Goal: Check status: Check status

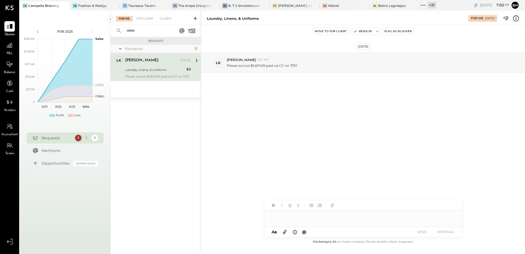
click at [222, 190] on div "[DATE] [PERSON_NAME] 3:57 AM Please accrue $5,601.69 paid via CC on 7/30" at bounding box center [363, 131] width 324 height 213
click at [245, 144] on div "[DATE] [PERSON_NAME] 3:57 AM Please accrue $5,601.69 paid via CC on 7/30" at bounding box center [363, 131] width 324 height 213
click at [244, 184] on div "[DATE] [PERSON_NAME] 3:57 AM Please accrue $5,601.69 paid via CC on 7/30" at bounding box center [363, 131] width 324 height 213
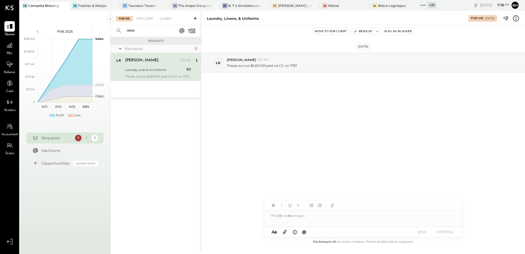
click at [244, 184] on div "[DATE] [PERSON_NAME] 3:57 AM Please accrue $5,601.69 paid via CC on 7/30" at bounding box center [363, 131] width 324 height 213
drag, startPoint x: 244, startPoint y: 184, endPoint x: 239, endPoint y: 190, distance: 7.4
click at [239, 190] on div "[DATE] [PERSON_NAME] 3:57 AM Please accrue $5,601.69 paid via CC on 7/30" at bounding box center [363, 131] width 324 height 213
click at [140, 2] on div "TT Taureaux Tavern" at bounding box center [145, 6] width 50 height 9
